Goal: Find contact information: Obtain details needed to contact an individual or organization

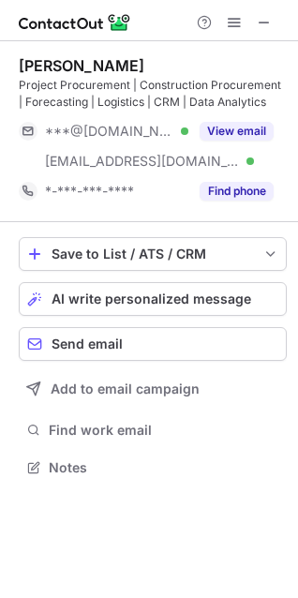
scroll to position [455, 298]
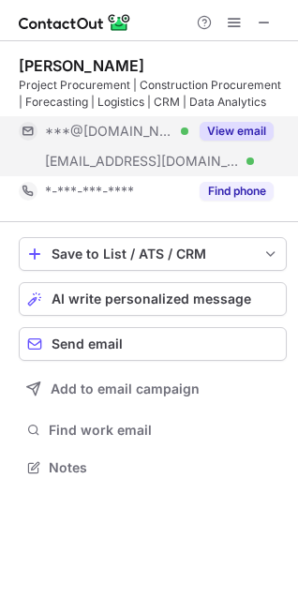
click at [251, 134] on button "View email" at bounding box center [237, 131] width 74 height 19
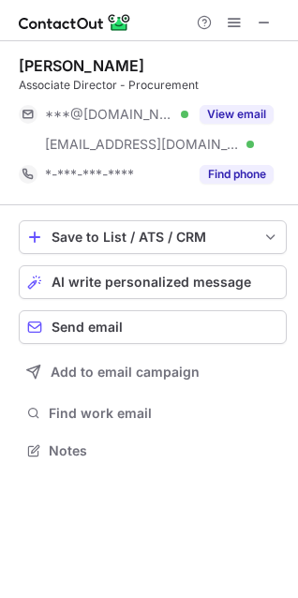
scroll to position [438, 298]
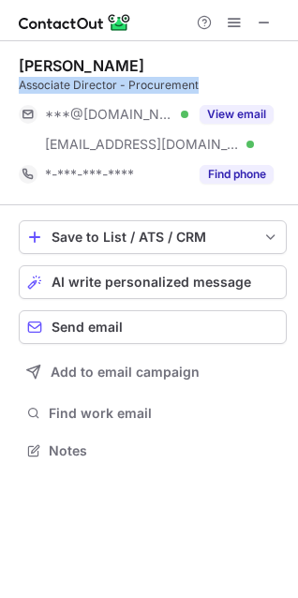
drag, startPoint x: 20, startPoint y: 83, endPoint x: 207, endPoint y: 82, distance: 187.5
click at [207, 82] on div "Associate Director - Procurement" at bounding box center [153, 85] width 268 height 17
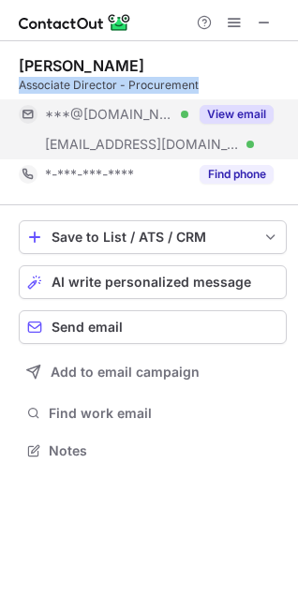
copy div "Associate Director - Procurement"
click at [226, 113] on button "View email" at bounding box center [237, 114] width 74 height 19
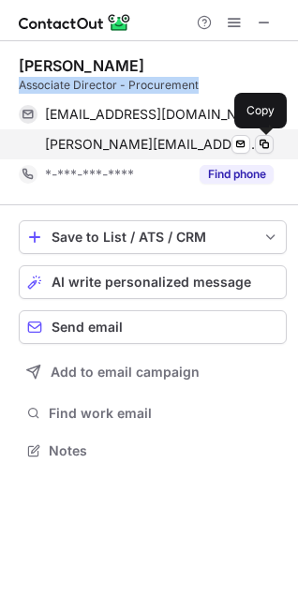
click at [265, 144] on span at bounding box center [264, 144] width 15 height 15
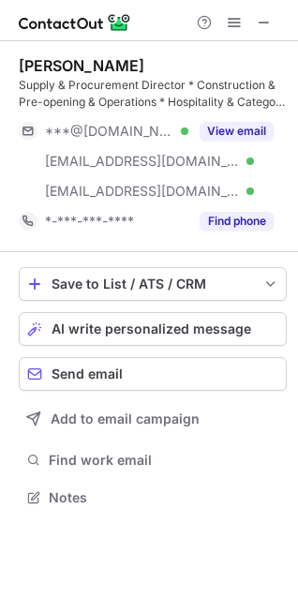
scroll to position [485, 298]
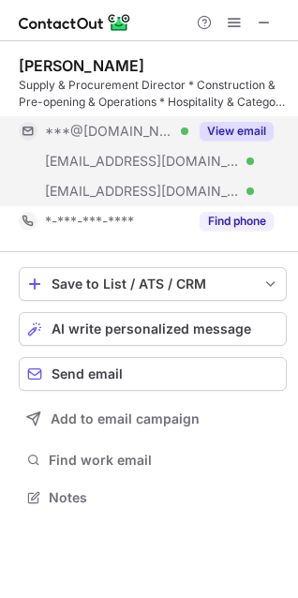
click at [236, 127] on button "View email" at bounding box center [237, 131] width 74 height 19
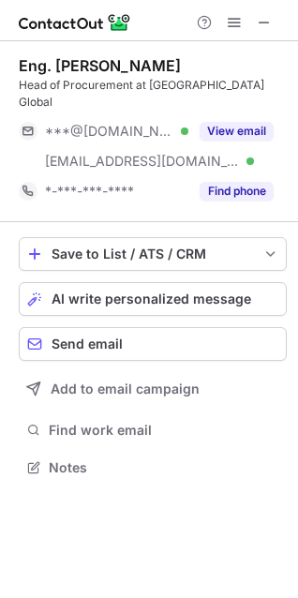
scroll to position [438, 298]
drag, startPoint x: 22, startPoint y: 67, endPoint x: 211, endPoint y: 68, distance: 189.4
click at [181, 68] on div "Eng. Mohammed Al Fardan" at bounding box center [100, 65] width 162 height 19
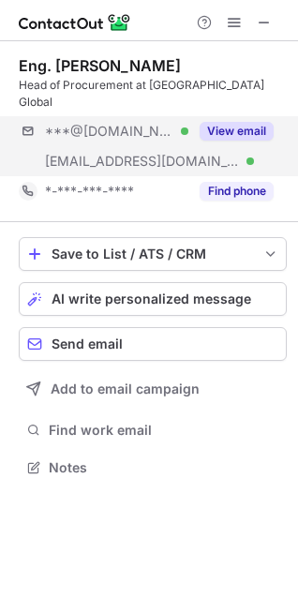
copy div "Eng. Mohammed Al Fardan"
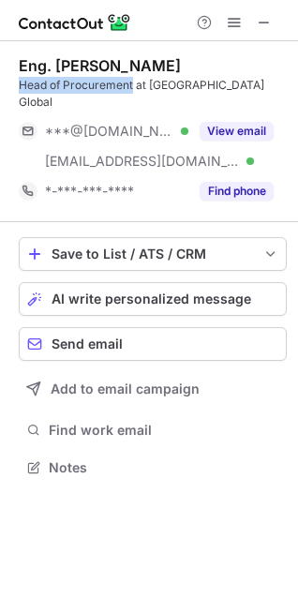
drag, startPoint x: 20, startPoint y: 83, endPoint x: 132, endPoint y: 85, distance: 112.5
click at [132, 85] on div "Head of Procurement at Red Sea Global" at bounding box center [153, 94] width 268 height 34
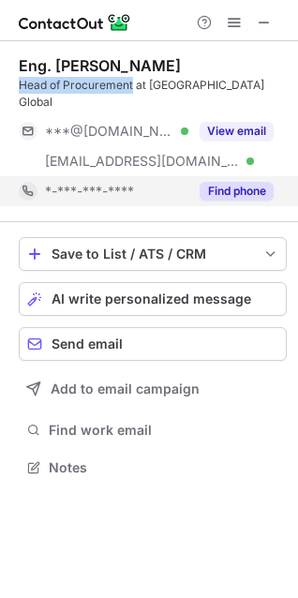
copy div "Head of Procurement"
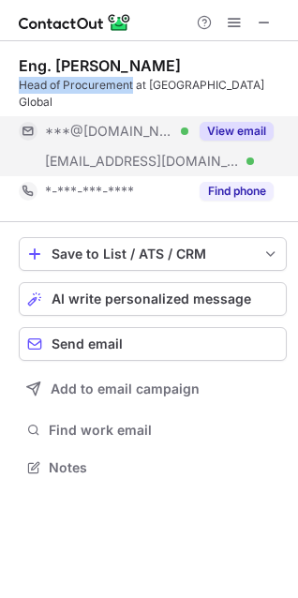
drag, startPoint x: 219, startPoint y: 112, endPoint x: 217, endPoint y: 130, distance: 18.8
click at [220, 122] on button "View email" at bounding box center [237, 131] width 74 height 19
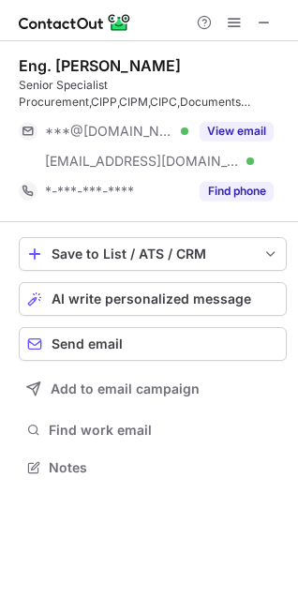
scroll to position [455, 298]
drag, startPoint x: 22, startPoint y: 67, endPoint x: 181, endPoint y: 68, distance: 158.4
click at [181, 68] on div "Eng. Abdullah Al-Hajri" at bounding box center [153, 65] width 268 height 19
copy div "Eng. Abdullah Al-Hajri"
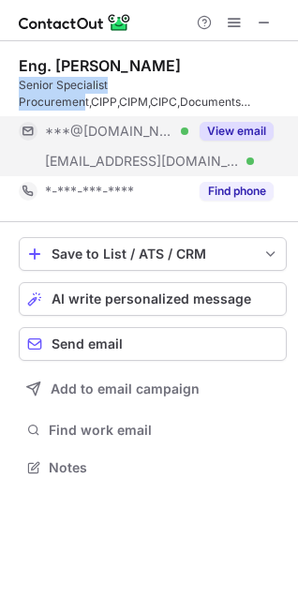
drag, startPoint x: 20, startPoint y: 87, endPoint x: 106, endPoint y: 161, distance: 113.7
click at [86, 107] on div "Senior Specialist Procurement,CIPP,CIPM,CIPC,Documents Management,Certified Aco…" at bounding box center [153, 94] width 268 height 34
copy div "Senior Specialist Procurement"
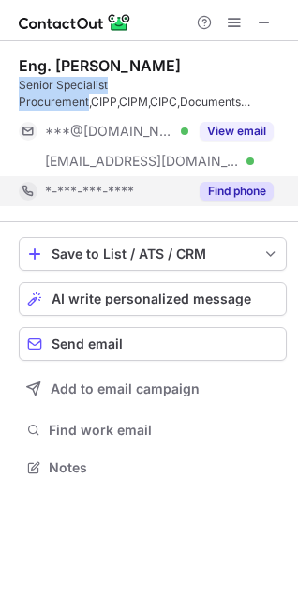
copy div "Senior Specialist Procurement"
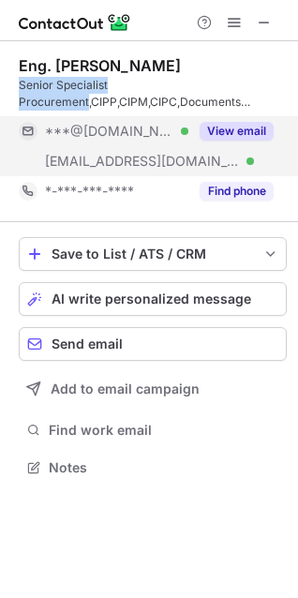
click at [224, 135] on button "View email" at bounding box center [237, 131] width 74 height 19
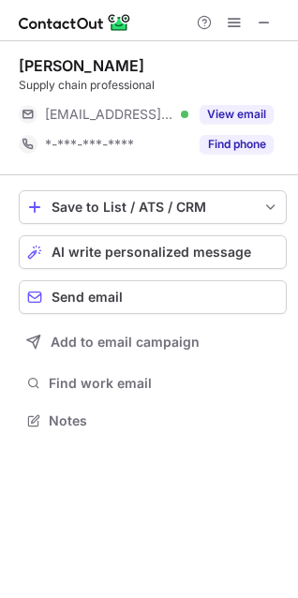
scroll to position [408, 298]
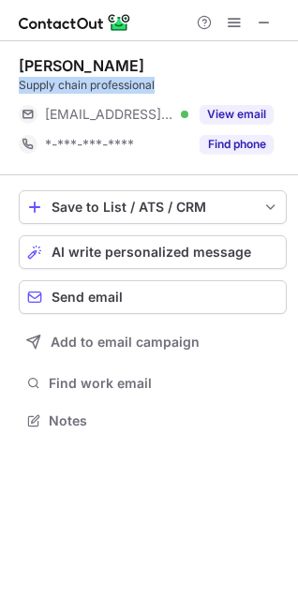
drag, startPoint x: 20, startPoint y: 85, endPoint x: 163, endPoint y: 86, distance: 143.4
click at [163, 86] on div "Supply chain professional" at bounding box center [153, 85] width 268 height 17
copy div "Supply chain professional"
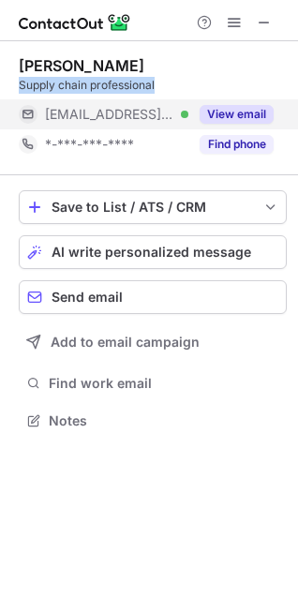
click at [234, 114] on button "View email" at bounding box center [237, 114] width 74 height 19
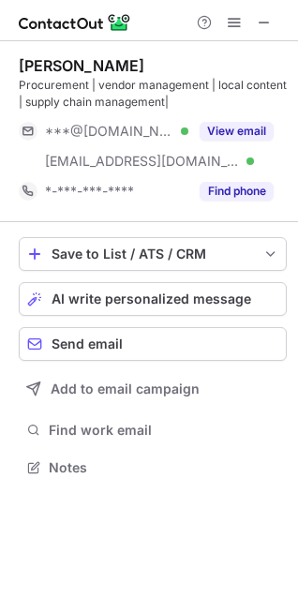
scroll to position [455, 298]
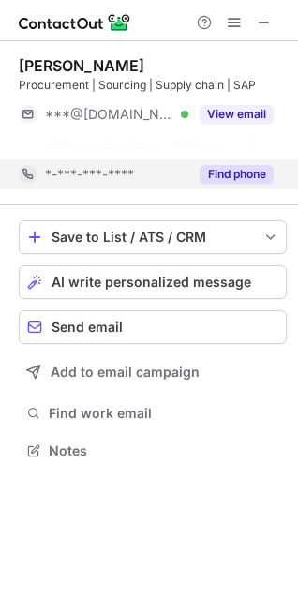
scroll to position [408, 298]
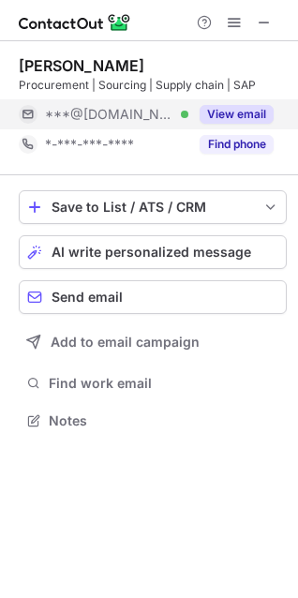
click at [242, 117] on button "View email" at bounding box center [237, 114] width 74 height 19
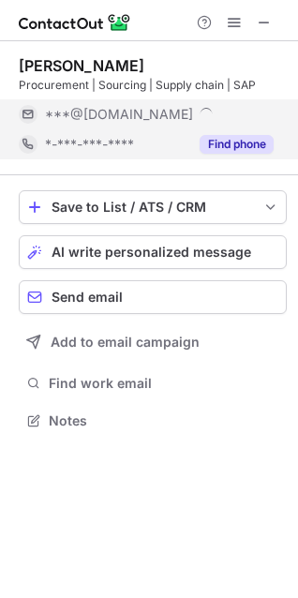
scroll to position [438, 298]
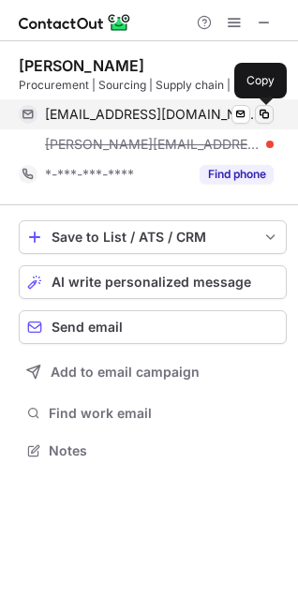
click at [263, 114] on span at bounding box center [264, 114] width 15 height 15
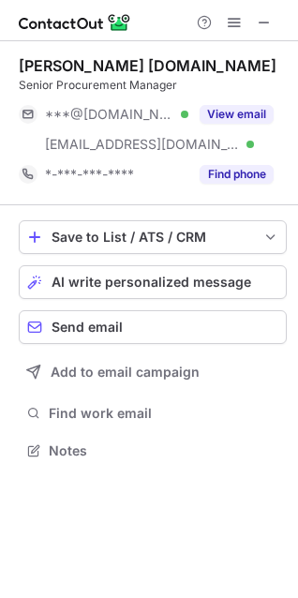
scroll to position [438, 298]
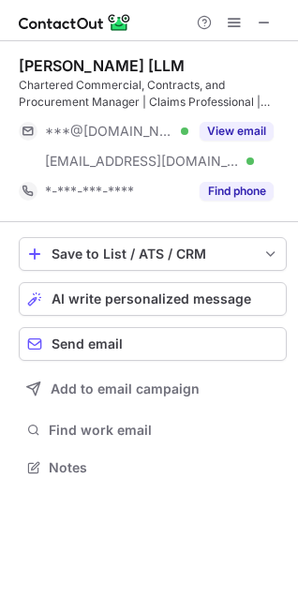
scroll to position [455, 298]
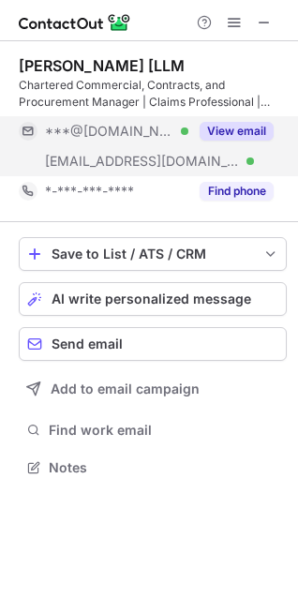
click at [230, 131] on button "View email" at bounding box center [237, 131] width 74 height 19
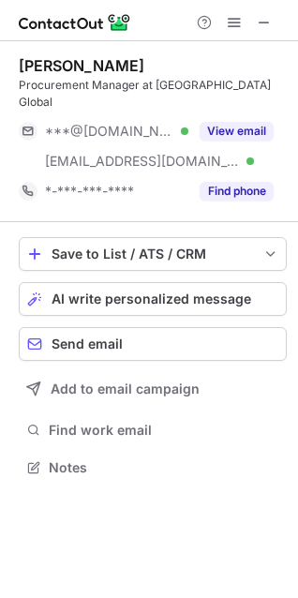
scroll to position [438, 298]
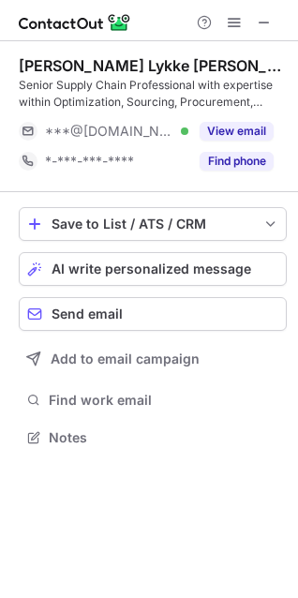
scroll to position [425, 298]
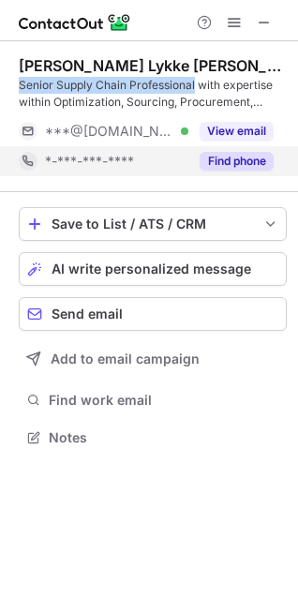
drag, startPoint x: 21, startPoint y: 82, endPoint x: 201, endPoint y: 163, distance: 197.2
click at [197, 82] on div "Senior Supply Chain Professional with expertise within Optimization, Sourcing, …" at bounding box center [153, 94] width 268 height 34
copy div "Senior Supply Chain Professional"
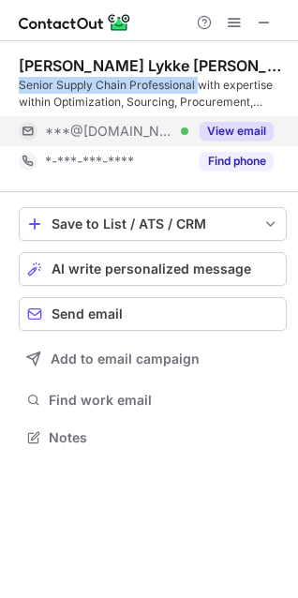
click at [229, 129] on button "View email" at bounding box center [237, 131] width 74 height 19
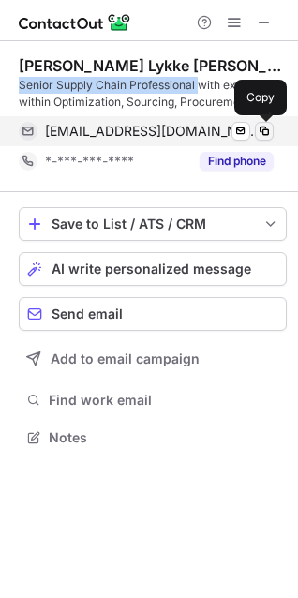
click at [263, 126] on span at bounding box center [264, 131] width 15 height 15
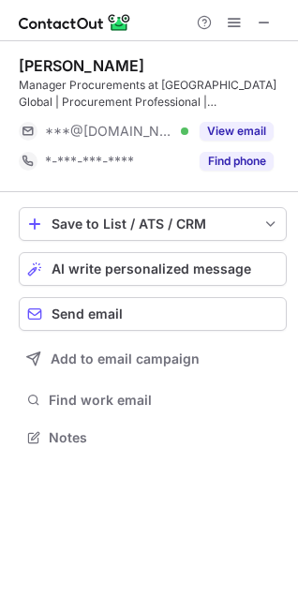
scroll to position [425, 298]
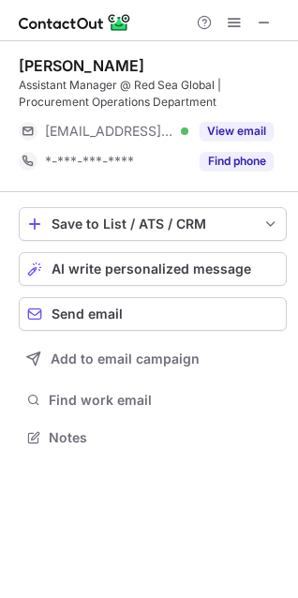
scroll to position [425, 298]
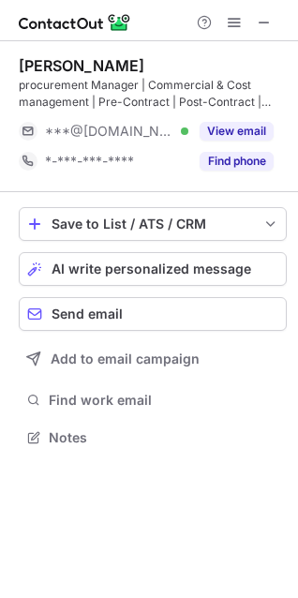
scroll to position [425, 298]
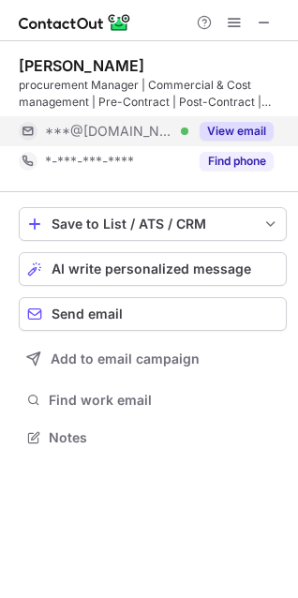
click at [243, 133] on button "View email" at bounding box center [237, 131] width 74 height 19
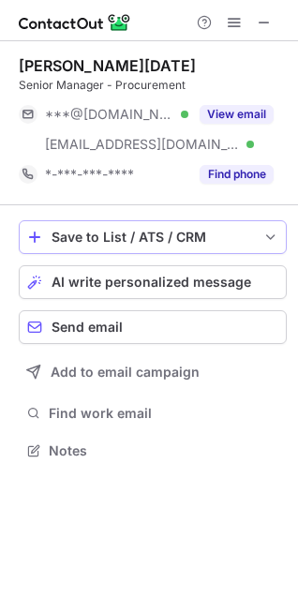
scroll to position [438, 298]
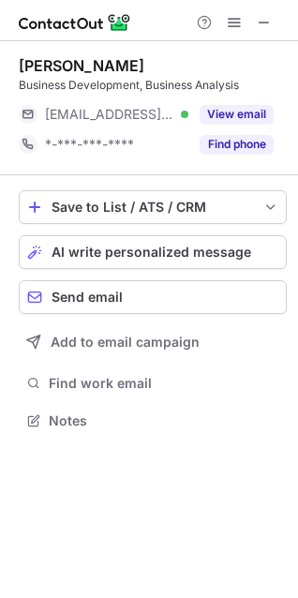
scroll to position [408, 298]
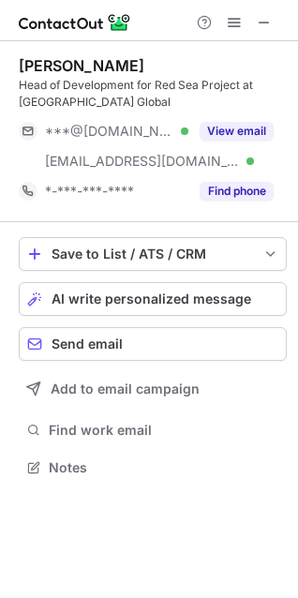
scroll to position [455, 298]
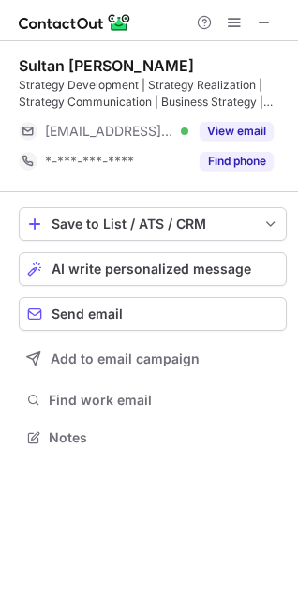
scroll to position [425, 298]
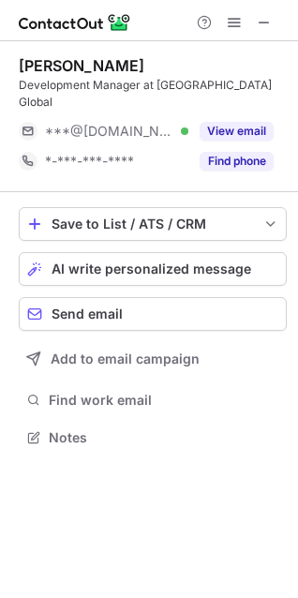
scroll to position [408, 298]
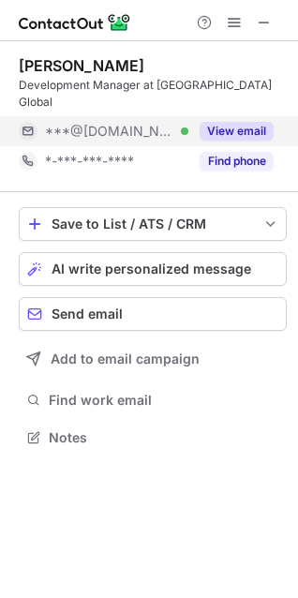
click at [228, 122] on button "View email" at bounding box center [237, 131] width 74 height 19
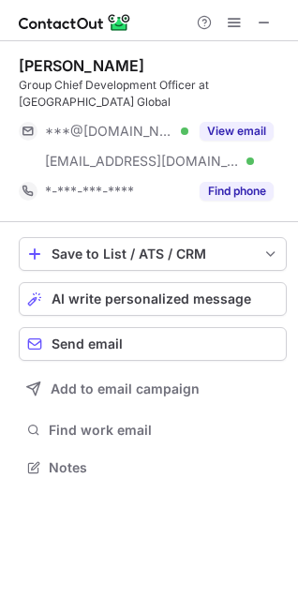
scroll to position [455, 298]
click at [128, 103] on div "Group Chief Development Officer at [GEOGRAPHIC_DATA] Global" at bounding box center [153, 94] width 268 height 34
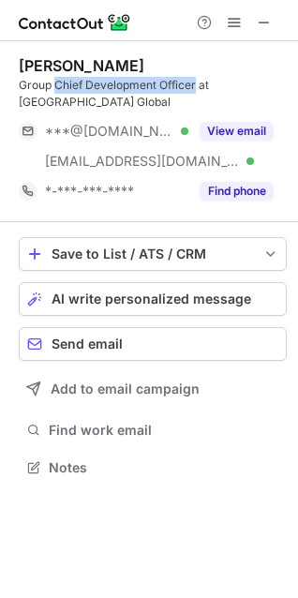
drag, startPoint x: 55, startPoint y: 83, endPoint x: 197, endPoint y: 84, distance: 141.6
click at [197, 84] on div "Group Chief Development Officer at [GEOGRAPHIC_DATA] Global" at bounding box center [153, 94] width 268 height 34
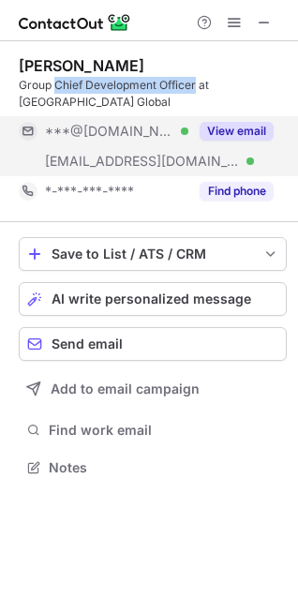
copy div "Chief Development Officer"
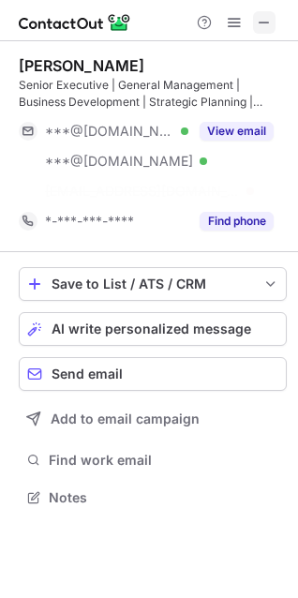
scroll to position [455, 298]
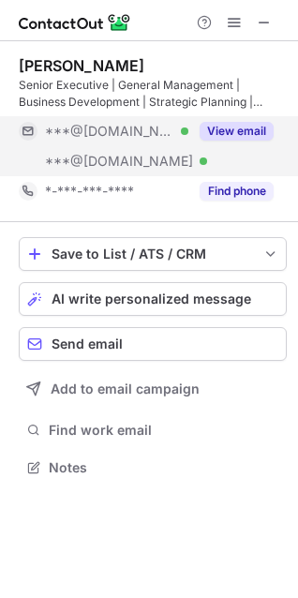
click at [240, 132] on button "View email" at bounding box center [237, 131] width 74 height 19
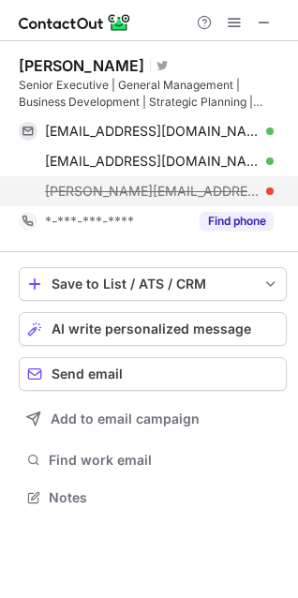
scroll to position [485, 298]
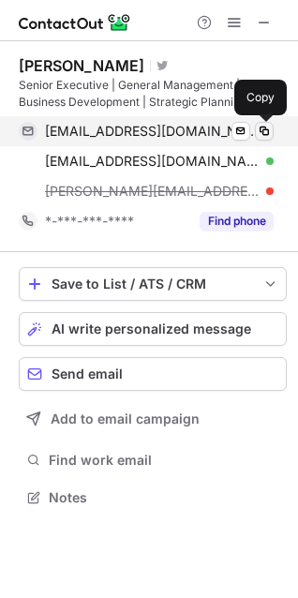
click at [263, 129] on span at bounding box center [264, 131] width 15 height 15
